Goal: Check status: Check status

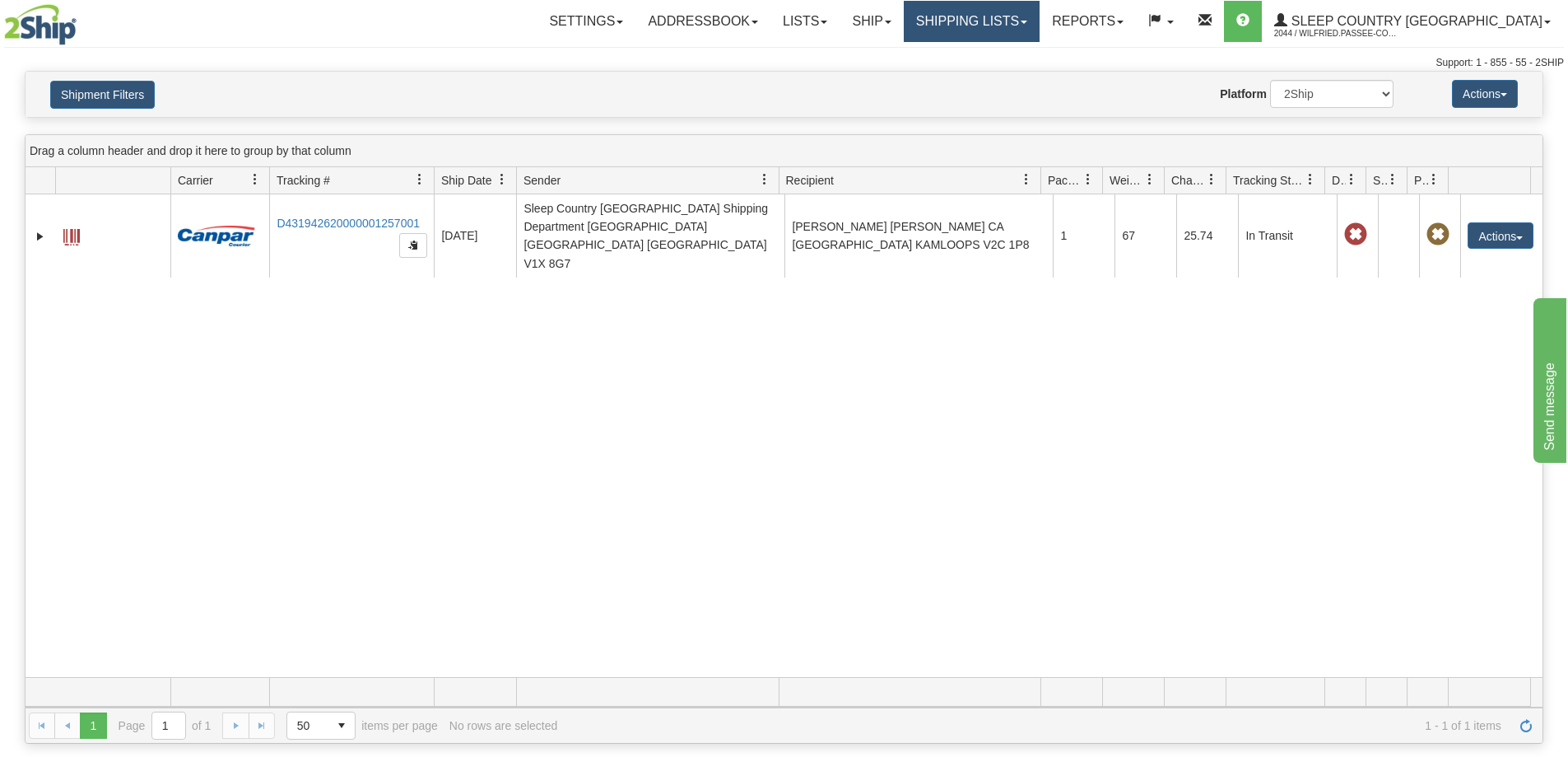
click at [1014, 20] on link "Shipping lists" at bounding box center [972, 21] width 136 height 41
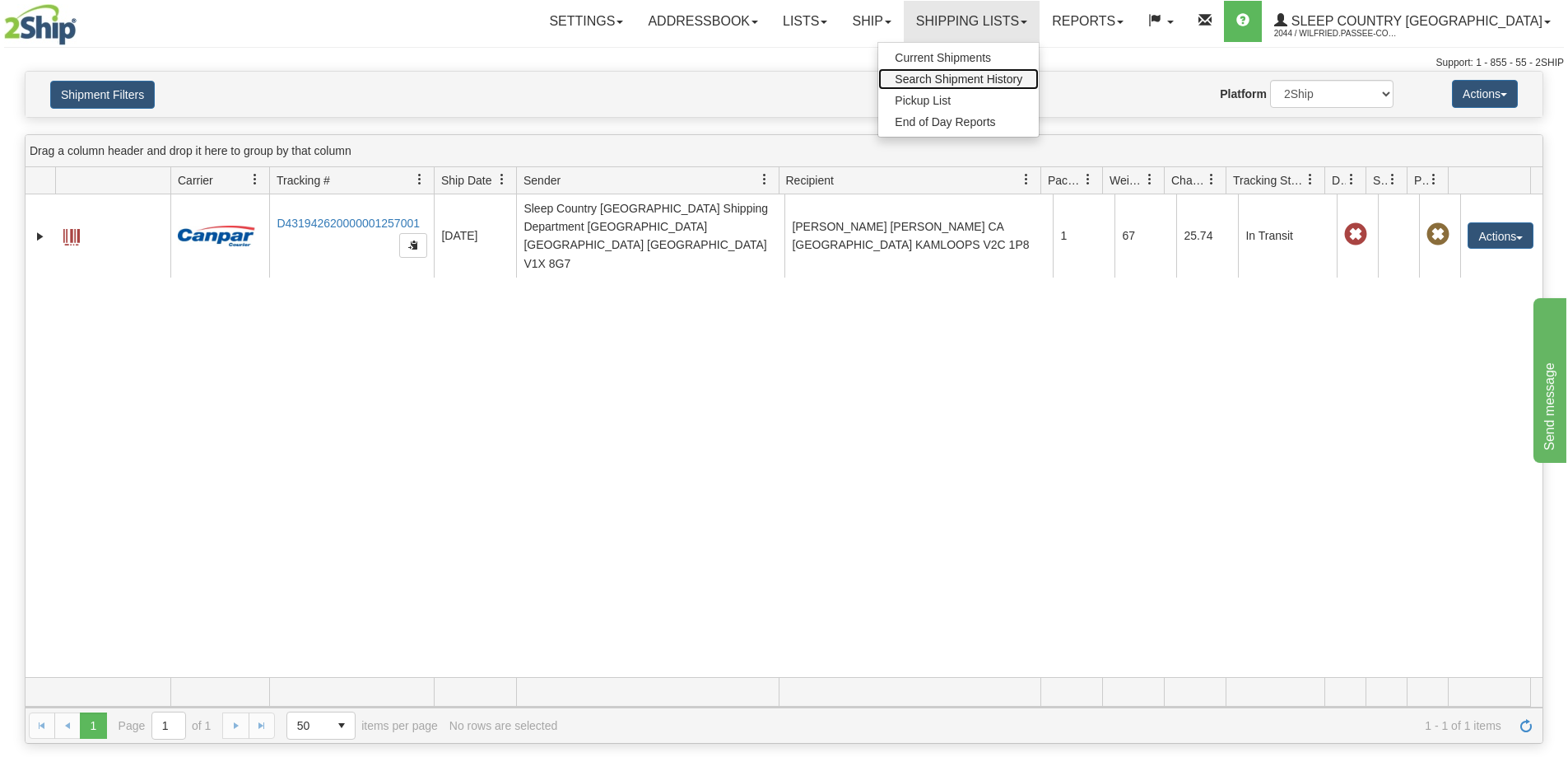
click at [1010, 82] on span "Search Shipment History" at bounding box center [958, 79] width 127 height 13
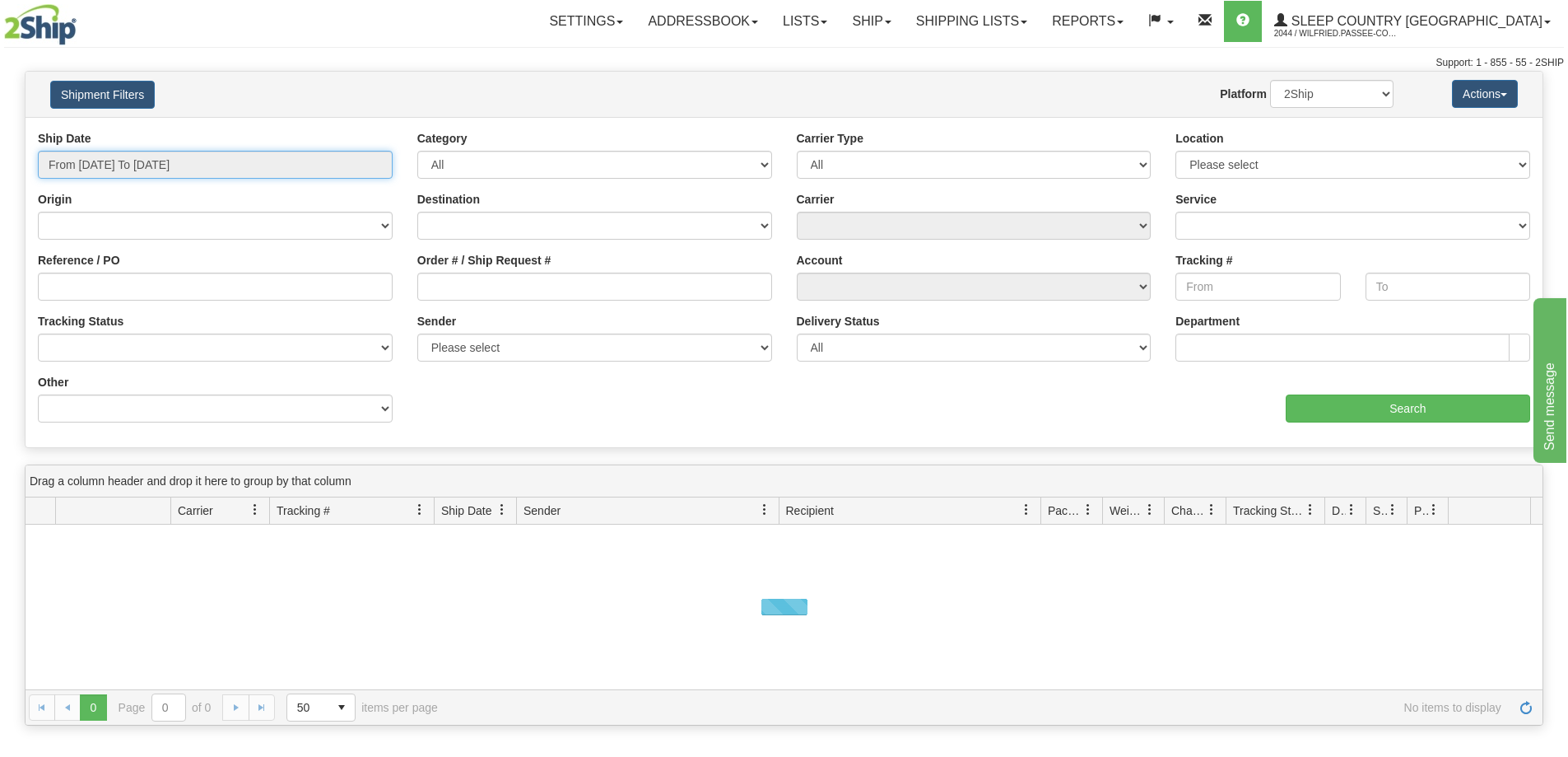
click at [217, 159] on input "From [DATE] To [DATE]" at bounding box center [215, 164] width 355 height 28
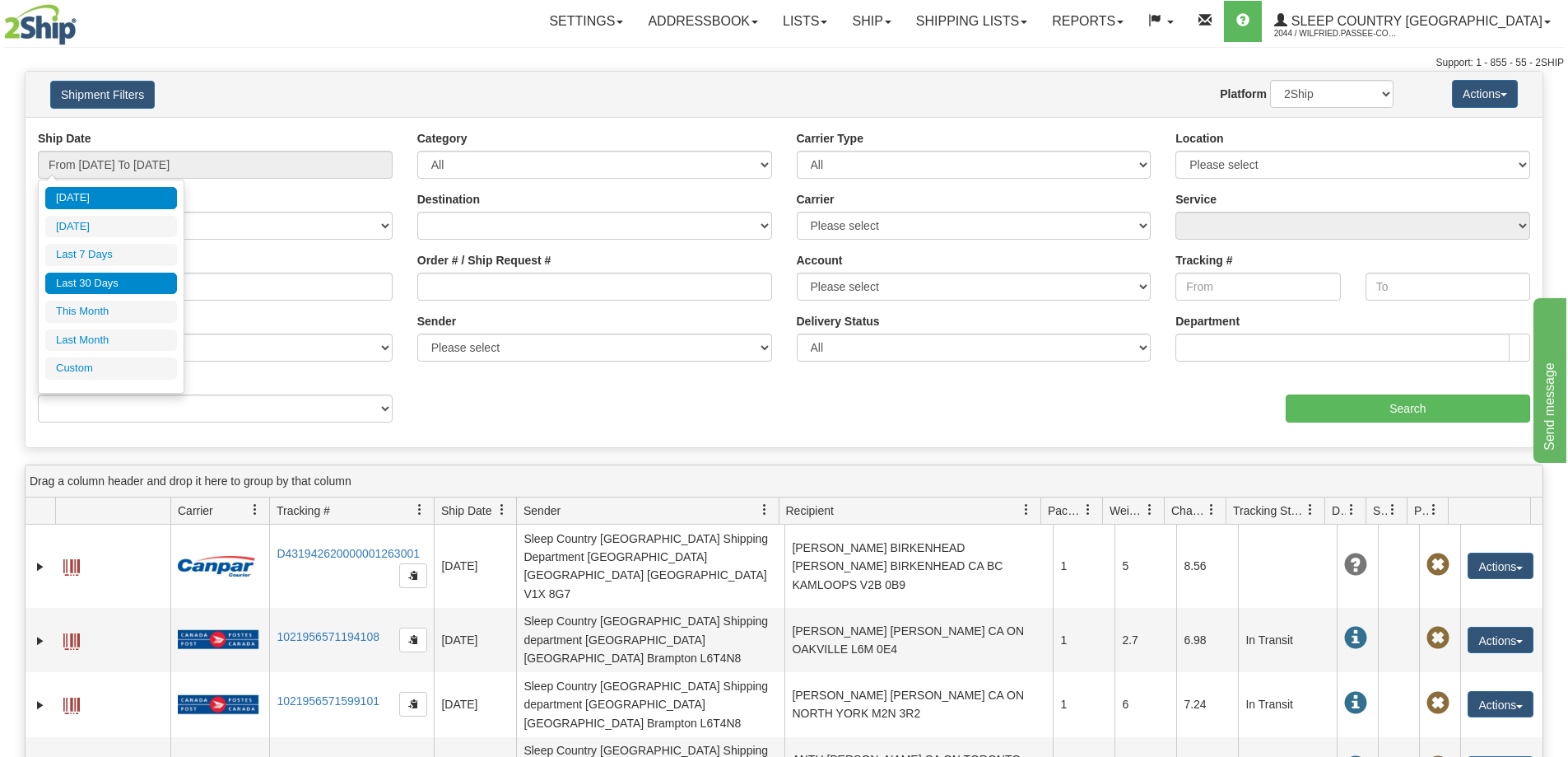
click at [117, 285] on li "Last 30 Days" at bounding box center [111, 283] width 132 height 22
type input "From [DATE] To [DATE]"
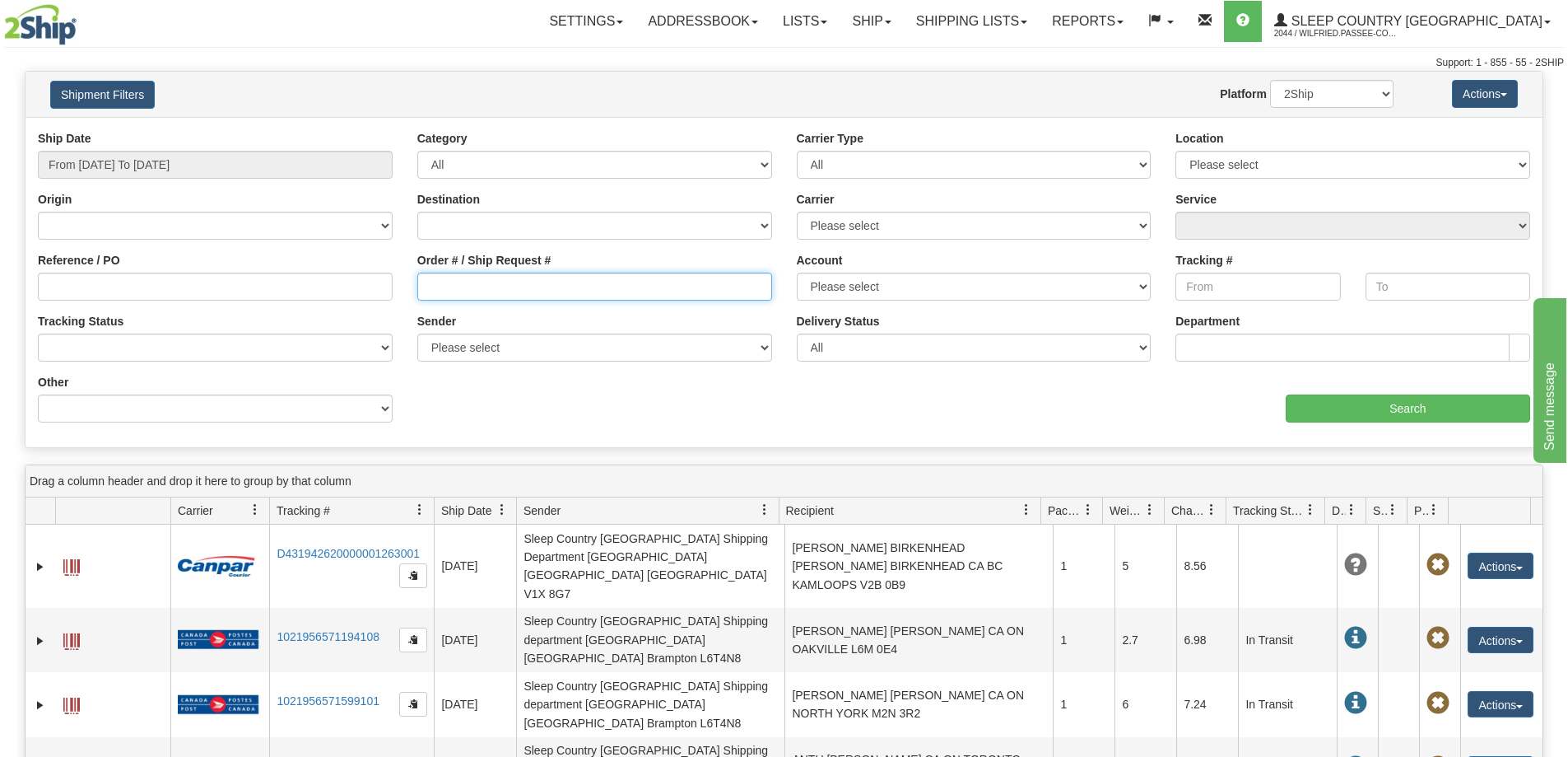
click at [483, 291] on input "Order # / Ship Request #" at bounding box center [594, 286] width 355 height 28
paste input "9002H993531"
type input "9002H993531"
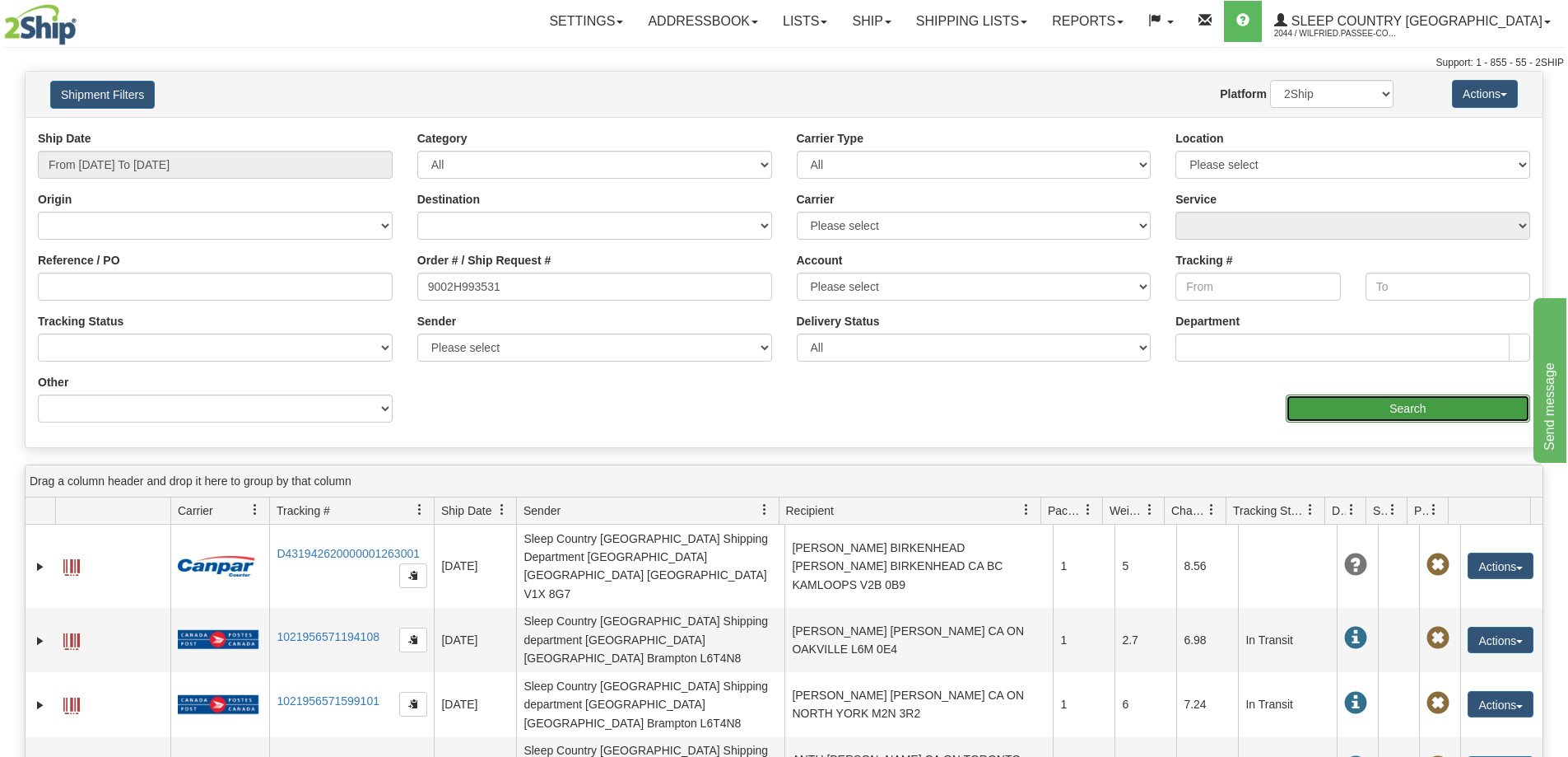
click at [1335, 403] on input "Search" at bounding box center [1407, 408] width 244 height 28
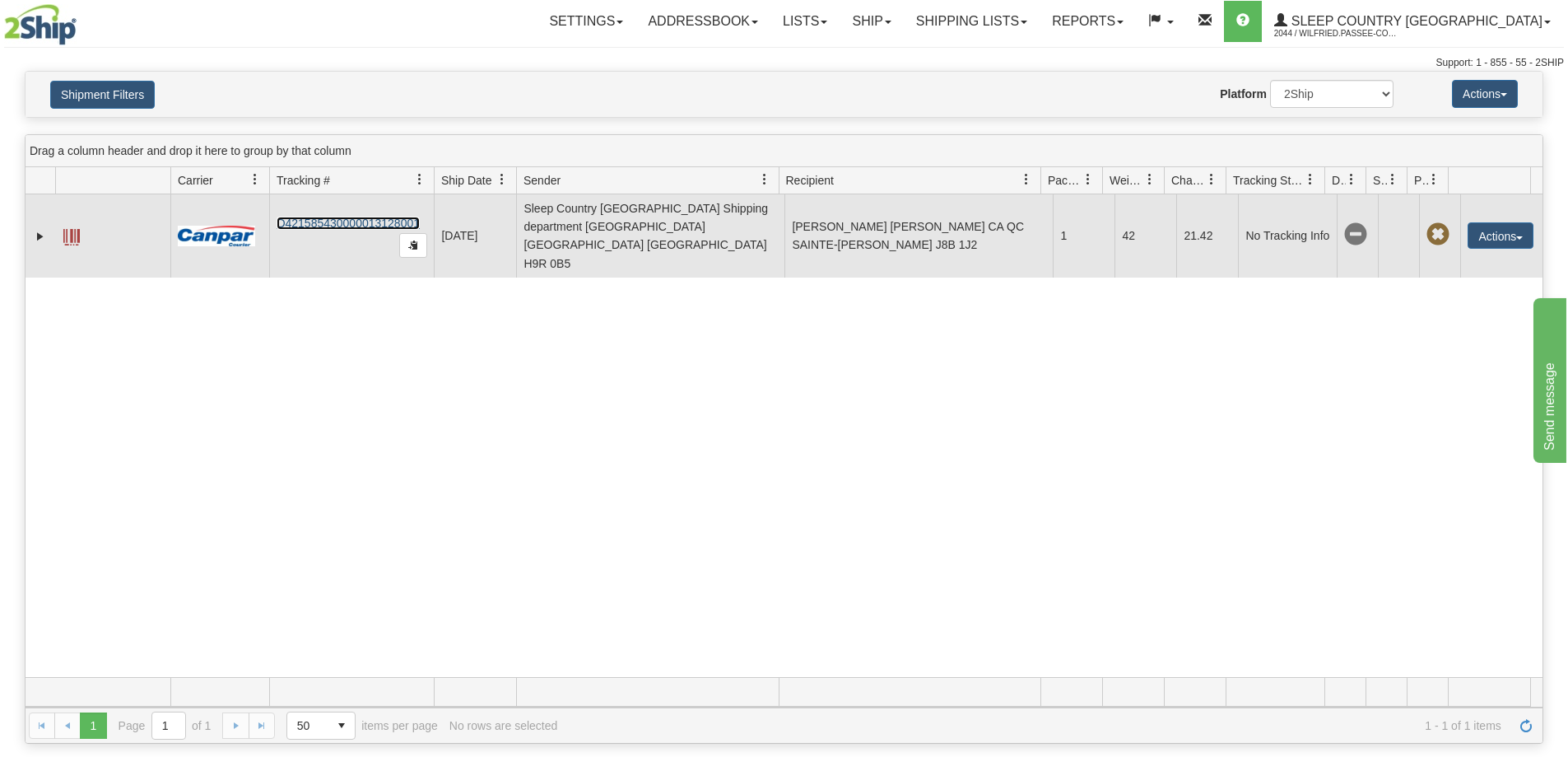
click at [341, 216] on link "D421585430000013128001" at bounding box center [348, 223] width 144 height 13
